Goal: Use online tool/utility

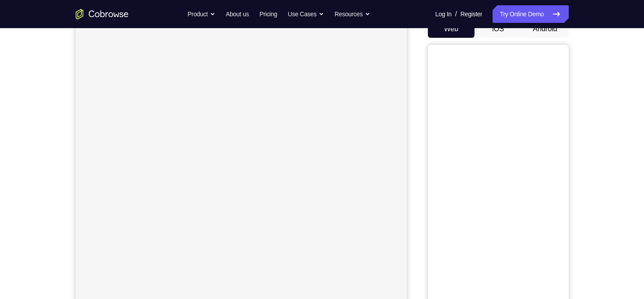
scroll to position [93, 0]
click at [537, 33] on button "Android" at bounding box center [544, 31] width 47 height 18
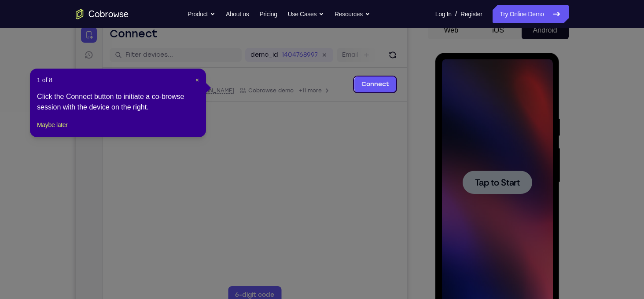
scroll to position [0, 0]
click at [490, 183] on span "Tap to Start" at bounding box center [497, 182] width 45 height 9
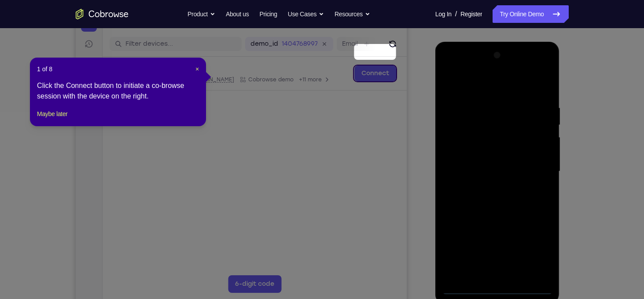
scroll to position [128, 0]
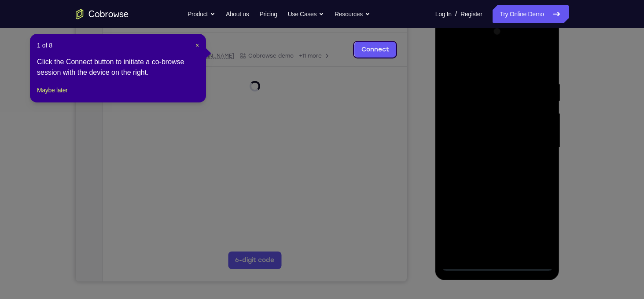
click at [499, 266] on div at bounding box center [497, 148] width 111 height 246
click at [534, 221] on div at bounding box center [497, 148] width 111 height 246
click at [502, 61] on div at bounding box center [497, 148] width 111 height 246
click at [535, 146] on div at bounding box center [497, 148] width 111 height 246
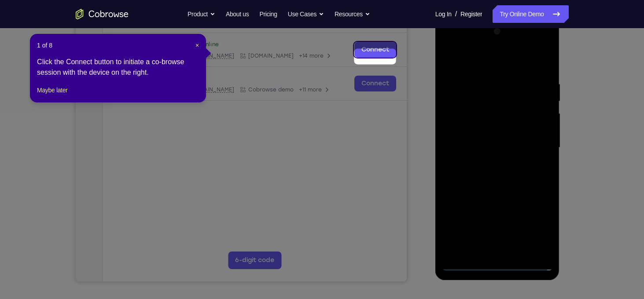
scroll to position [111, 0]
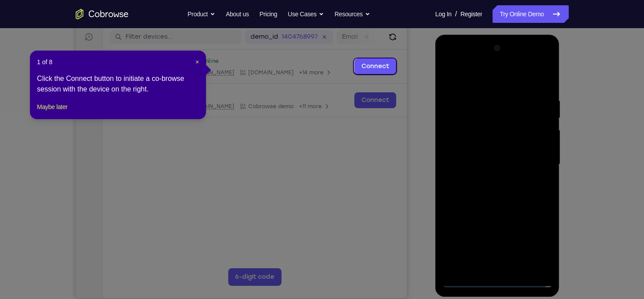
click at [534, 161] on div at bounding box center [497, 164] width 111 height 246
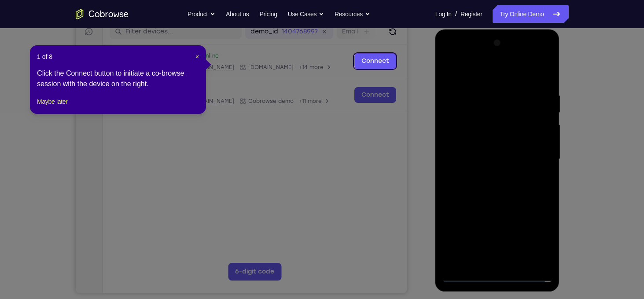
scroll to position [116, 0]
click at [487, 175] on div at bounding box center [497, 160] width 111 height 246
click at [486, 149] on div at bounding box center [497, 160] width 111 height 246
click at [485, 144] on div at bounding box center [497, 160] width 111 height 246
click at [539, 143] on div at bounding box center [497, 160] width 111 height 246
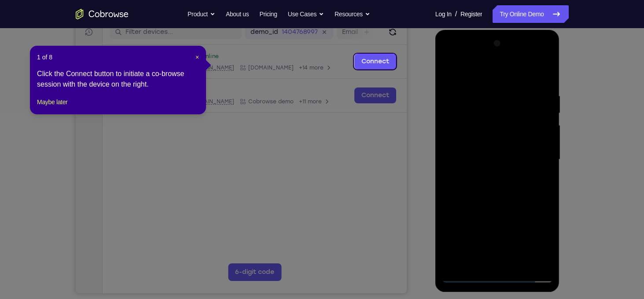
click at [478, 145] on div at bounding box center [497, 160] width 111 height 246
click at [484, 158] on div at bounding box center [497, 160] width 111 height 246
click at [492, 198] on div at bounding box center [497, 160] width 111 height 246
drag, startPoint x: 508, startPoint y: 73, endPoint x: 519, endPoint y: 44, distance: 31.1
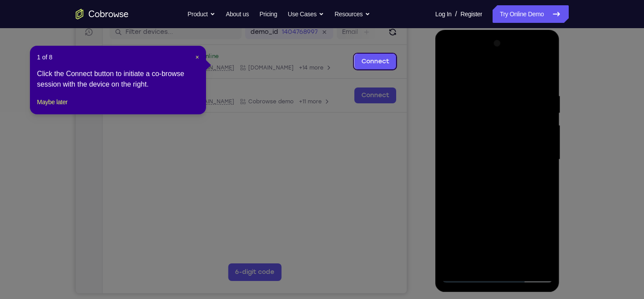
click at [519, 44] on div at bounding box center [497, 160] width 111 height 246
click at [517, 263] on div at bounding box center [497, 160] width 111 height 246
drag, startPoint x: 496, startPoint y: 205, endPoint x: 996, endPoint y: 216, distance: 499.6
click at [496, 205] on div at bounding box center [497, 160] width 111 height 246
click at [454, 71] on div at bounding box center [497, 160] width 111 height 246
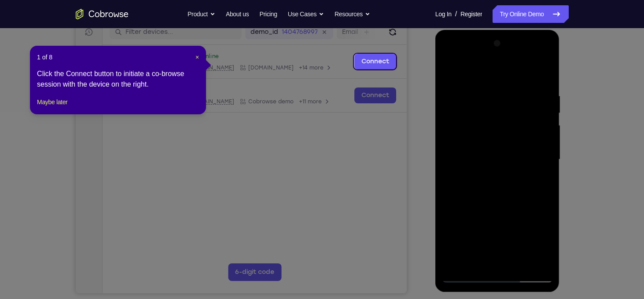
click at [537, 262] on div at bounding box center [497, 160] width 111 height 246
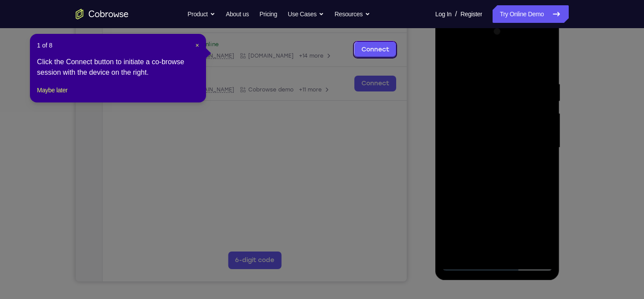
scroll to position [129, 0]
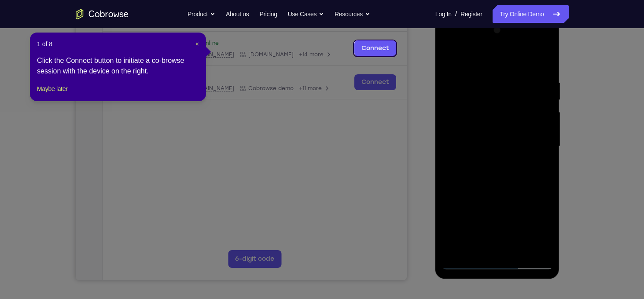
drag, startPoint x: 524, startPoint y: 171, endPoint x: 528, endPoint y: 133, distance: 37.6
click at [528, 133] on div at bounding box center [497, 146] width 111 height 246
click at [497, 129] on div at bounding box center [497, 146] width 111 height 246
drag, startPoint x: 471, startPoint y: 88, endPoint x: 489, endPoint y: 160, distance: 73.5
click at [489, 160] on div at bounding box center [497, 146] width 111 height 246
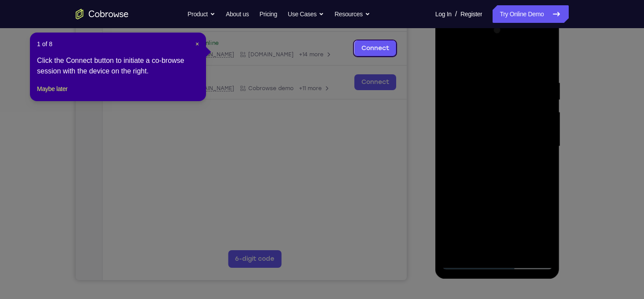
click at [466, 115] on div at bounding box center [497, 146] width 111 height 246
drag, startPoint x: 517, startPoint y: 107, endPoint x: 520, endPoint y: 132, distance: 24.8
click at [520, 132] on div at bounding box center [497, 146] width 111 height 246
click at [509, 74] on div at bounding box center [497, 146] width 111 height 246
click at [511, 157] on div at bounding box center [497, 146] width 111 height 246
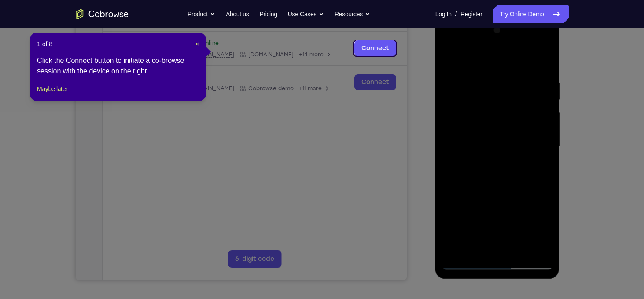
click at [496, 188] on div at bounding box center [497, 146] width 111 height 246
click at [536, 126] on div at bounding box center [497, 146] width 111 height 246
click at [508, 107] on div at bounding box center [497, 146] width 111 height 246
click at [450, 60] on div at bounding box center [497, 146] width 111 height 246
click at [488, 114] on div at bounding box center [497, 146] width 111 height 246
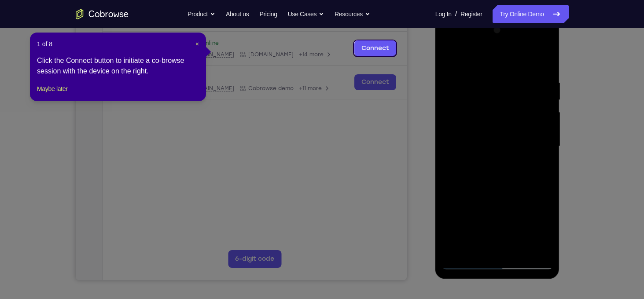
click at [477, 132] on div at bounding box center [497, 146] width 111 height 246
click at [449, 61] on div at bounding box center [497, 146] width 111 height 246
click at [481, 97] on div at bounding box center [497, 146] width 111 height 246
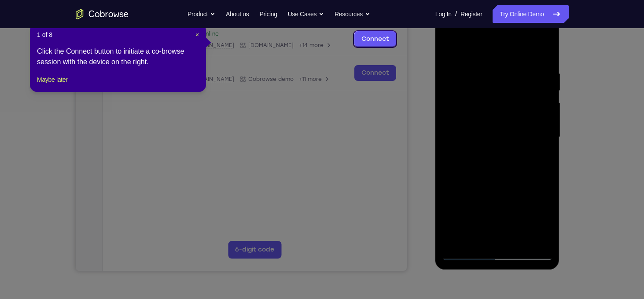
scroll to position [139, 0]
click at [456, 242] on div at bounding box center [497, 137] width 111 height 246
